Goal: Find contact information: Find contact information

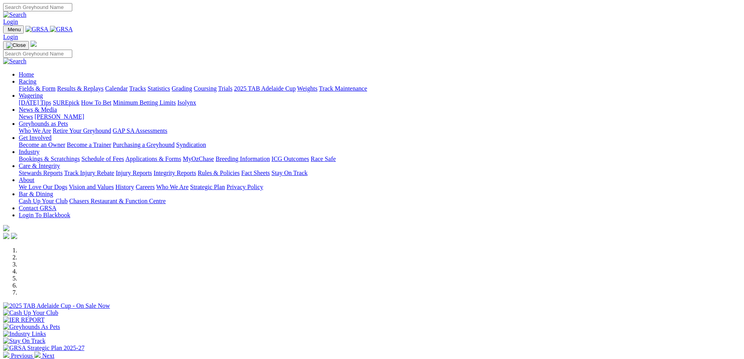
click at [36, 78] on link "Racing" at bounding box center [28, 81] width 18 height 7
click at [146, 85] on link "Tracks" at bounding box center [137, 88] width 17 height 7
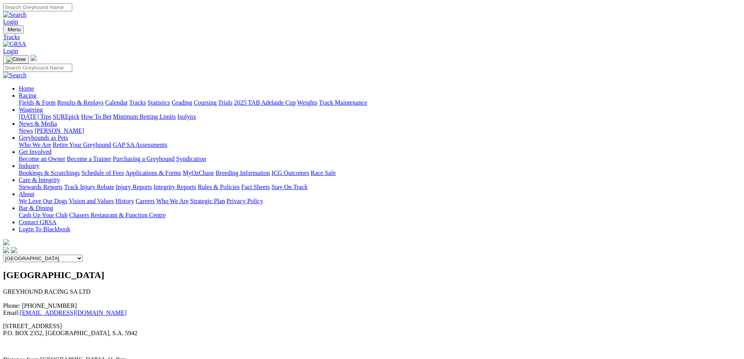
click at [83, 255] on select "Angle Park Gawler Mount Gambier Murray Bridge Virginia GOTBA Coursing" at bounding box center [43, 258] width 80 height 7
select select "2"
click at [83, 255] on select "Angle Park Gawler Mount Gambier Murray Bridge Virginia GOTBA Coursing" at bounding box center [43, 258] width 80 height 7
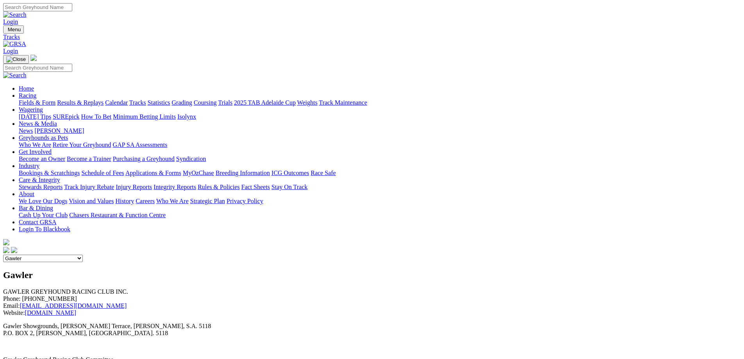
click at [56, 219] on link "Contact GRSA" at bounding box center [37, 222] width 37 height 7
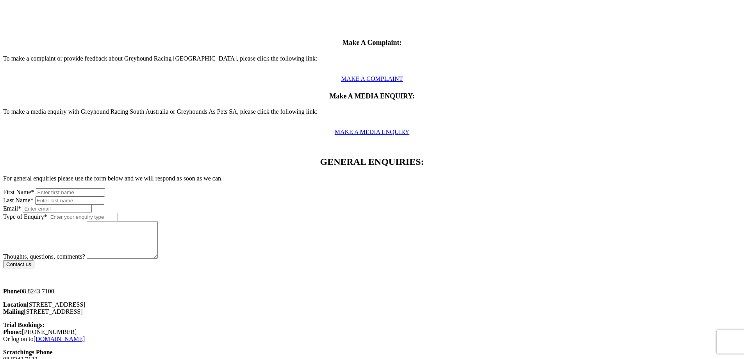
scroll to position [429, 0]
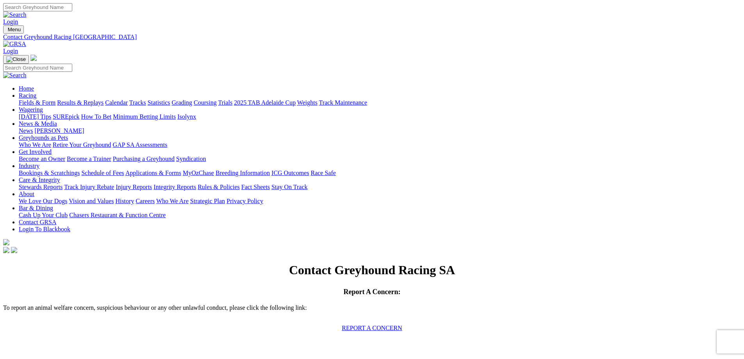
scroll to position [429, 0]
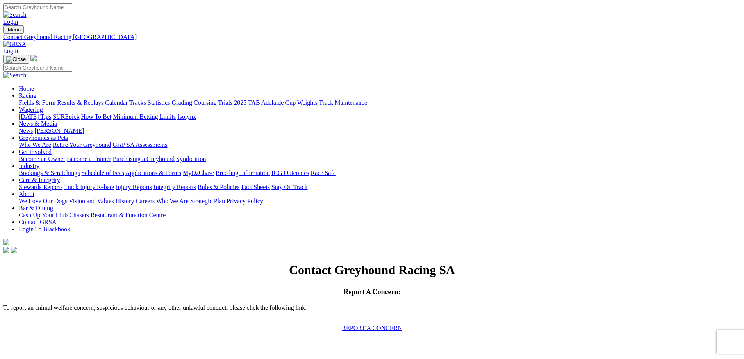
scroll to position [429, 0]
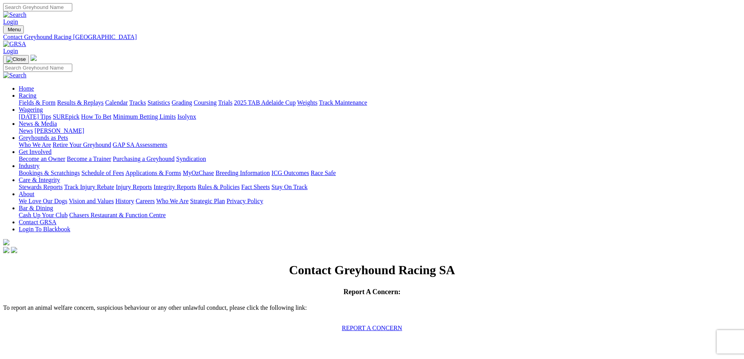
scroll to position [429, 0]
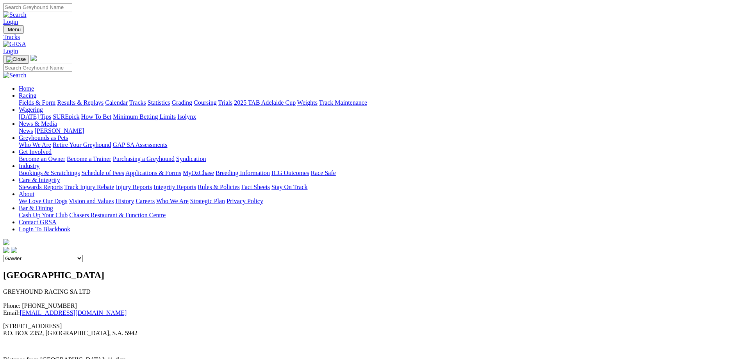
select select "2"
click at [295, 99] on link "2025 TAB Adelaide Cup" at bounding box center [265, 102] width 62 height 7
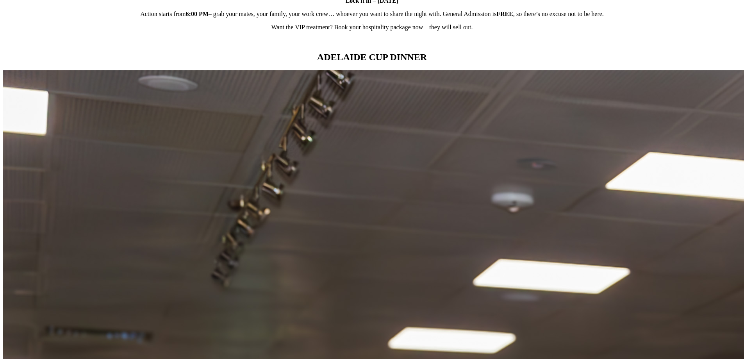
scroll to position [742, 0]
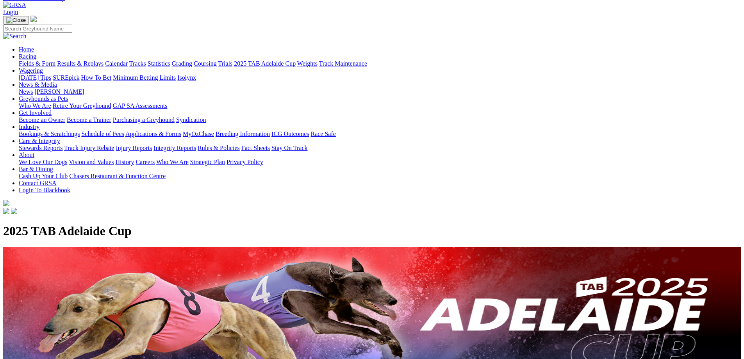
scroll to position [0, 0]
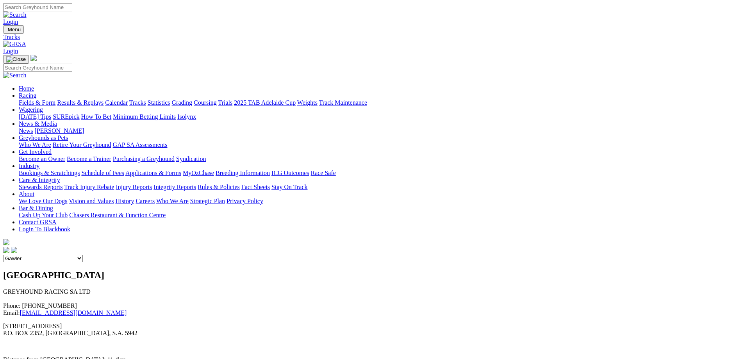
select select "2"
click at [192, 99] on link "Grading" at bounding box center [182, 102] width 20 height 7
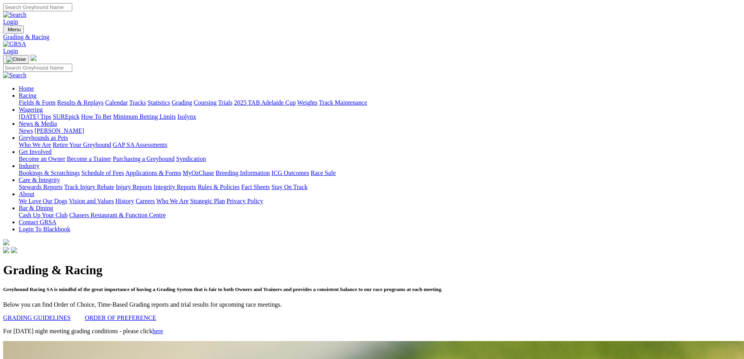
click at [71, 314] on link "GRADING GUIDELINES" at bounding box center [37, 317] width 68 height 7
click at [56, 219] on link "Contact GRSA" at bounding box center [37, 222] width 37 height 7
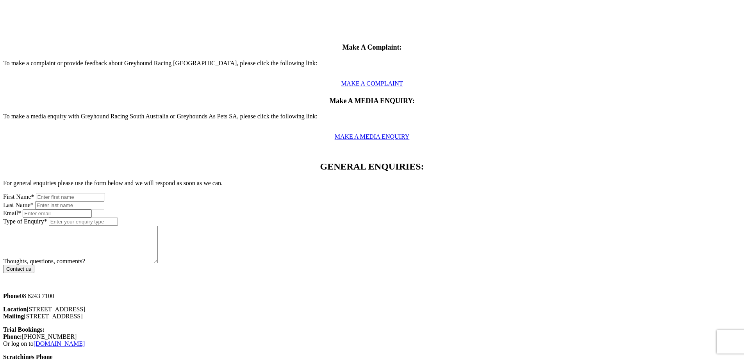
scroll to position [351, 0]
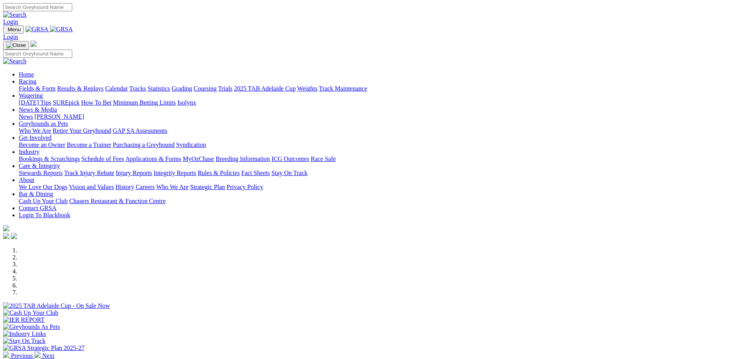
click at [56, 205] on link "Contact GRSA" at bounding box center [37, 208] width 37 height 7
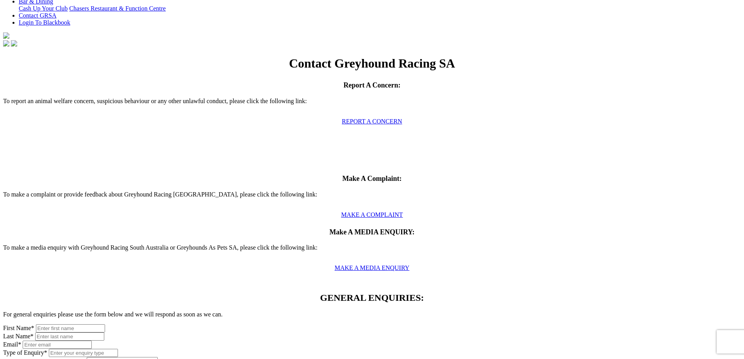
scroll to position [273, 0]
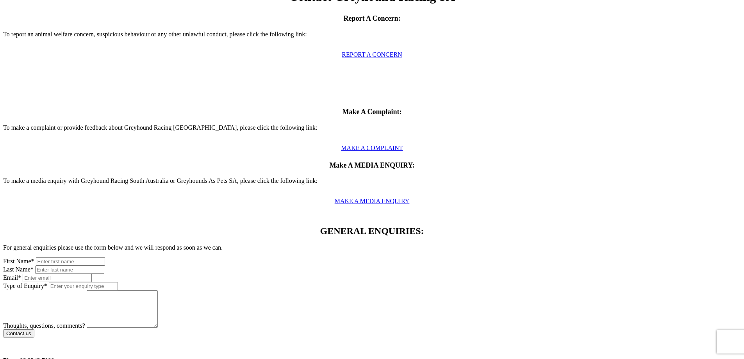
drag, startPoint x: 151, startPoint y: 243, endPoint x: 231, endPoint y: 248, distance: 80.6
copy p "[STREET_ADDRESS]"
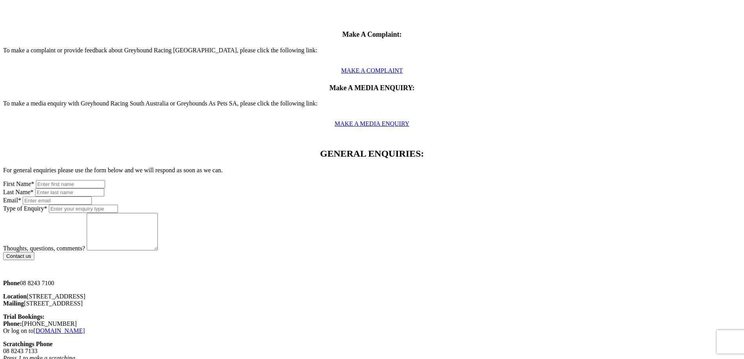
scroll to position [351, 0]
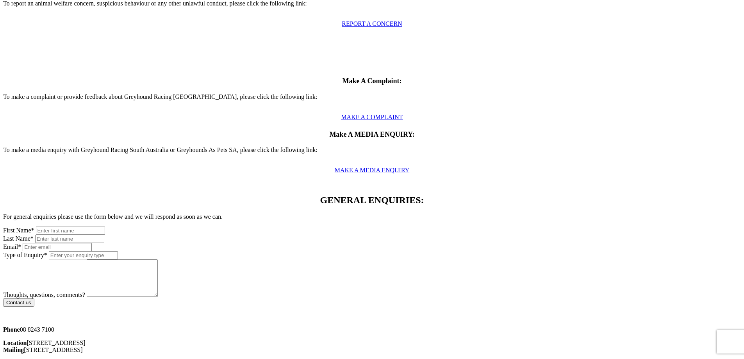
scroll to position [312, 0]
